Goal: Check status: Check status

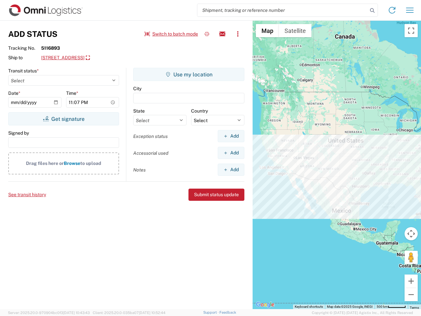
click at [283, 10] on input "search" at bounding box center [282, 10] width 170 height 13
click at [372, 11] on icon at bounding box center [372, 10] width 9 height 9
click at [392, 10] on icon at bounding box center [392, 10] width 11 height 11
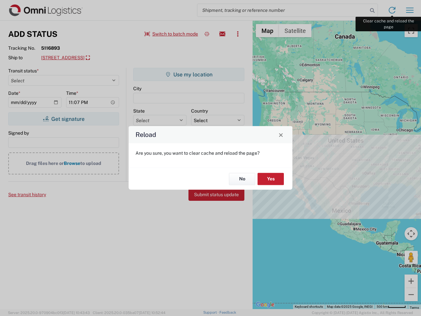
click at [410, 10] on div "Reload Are you sure, you want to clear cache and reload the page? No Yes" at bounding box center [210, 158] width 421 height 316
click at [171, 34] on div "Reload Are you sure, you want to clear cache and reload the page? No Yes" at bounding box center [210, 158] width 421 height 316
click at [207, 34] on div "Reload Are you sure, you want to clear cache and reload the page? No Yes" at bounding box center [210, 158] width 421 height 316
click at [222, 34] on div "Reload Are you sure, you want to clear cache and reload the page? No Yes" at bounding box center [210, 158] width 421 height 316
click at [238, 34] on div "Reload Are you sure, you want to clear cache and reload the page? No Yes" at bounding box center [210, 158] width 421 height 316
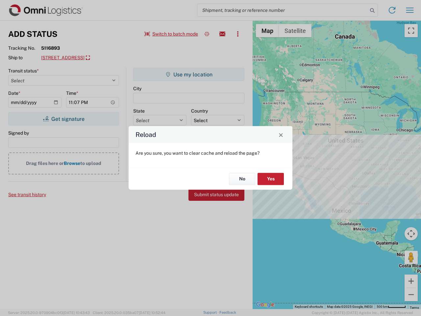
click at [101, 58] on div "Reload Are you sure, you want to clear cache and reload the page? No Yes" at bounding box center [210, 158] width 421 height 316
click at [64, 119] on div "Reload Are you sure, you want to clear cache and reload the page? No Yes" at bounding box center [210, 158] width 421 height 316
